Goal: Task Accomplishment & Management: Use online tool/utility

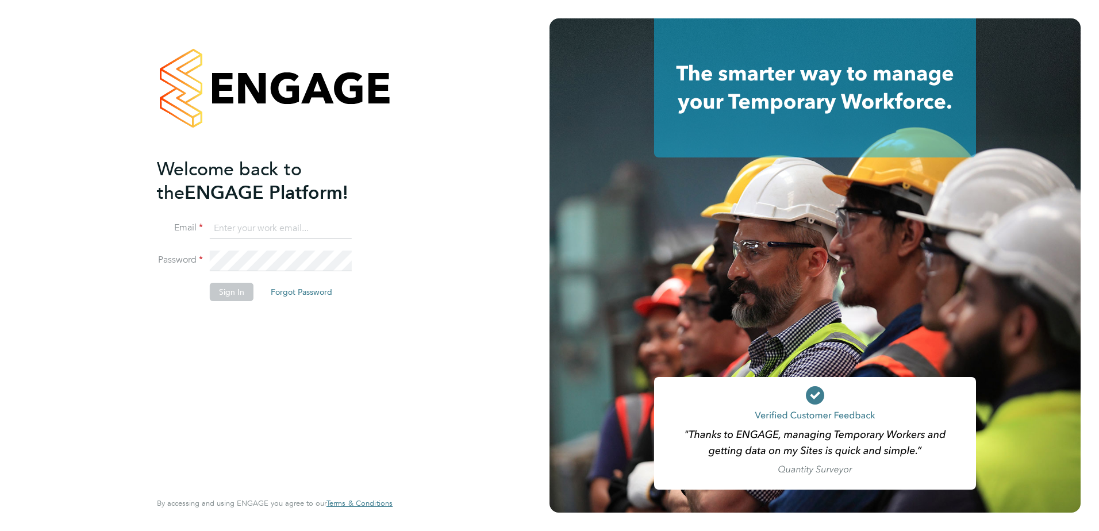
type input "[PERSON_NAME][EMAIL_ADDRESS][DOMAIN_NAME]"
click at [245, 293] on button "Sign In" at bounding box center [232, 292] width 44 height 18
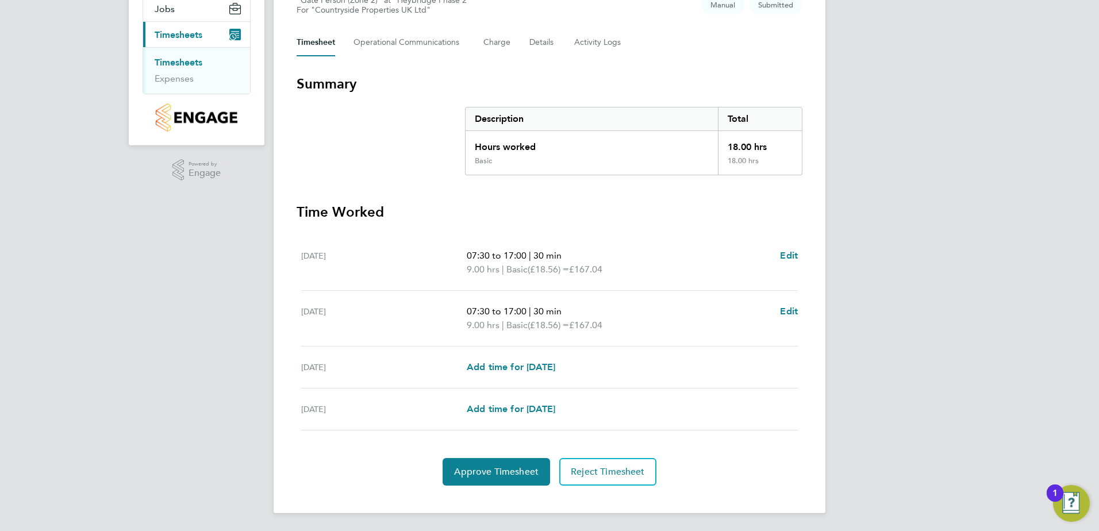
scroll to position [141, 0]
click at [492, 477] on button "Approve Timesheet" at bounding box center [495, 471] width 107 height 28
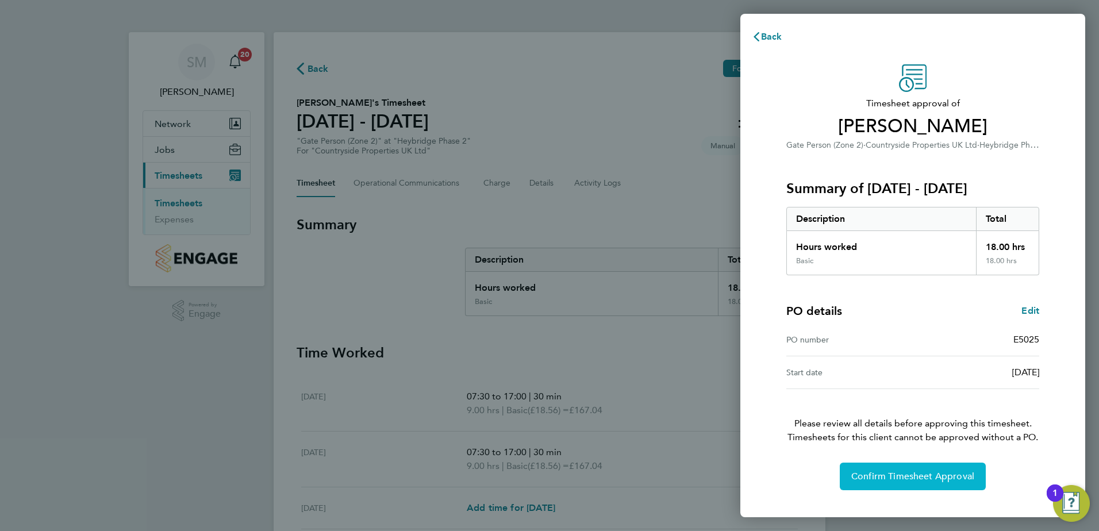
click at [900, 475] on span "Confirm Timesheet Approval" at bounding box center [912, 476] width 123 height 11
